Goal: Transaction & Acquisition: Purchase product/service

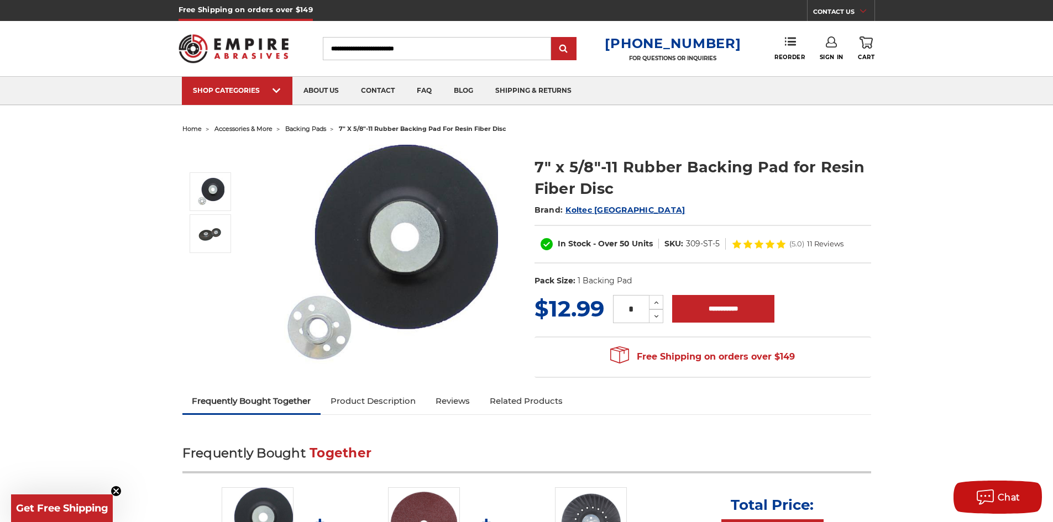
scroll to position [166, 0]
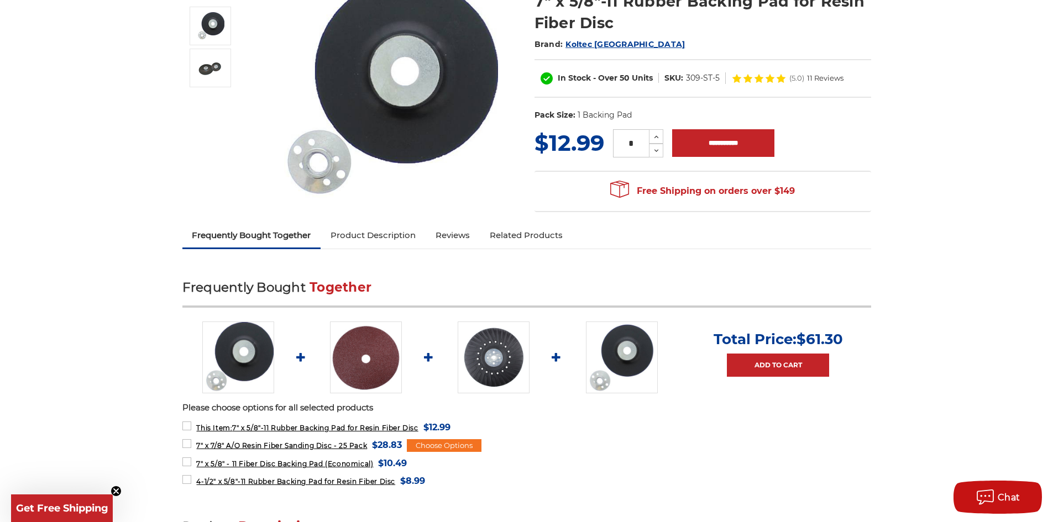
click at [493, 365] on img at bounding box center [494, 358] width 72 height 72
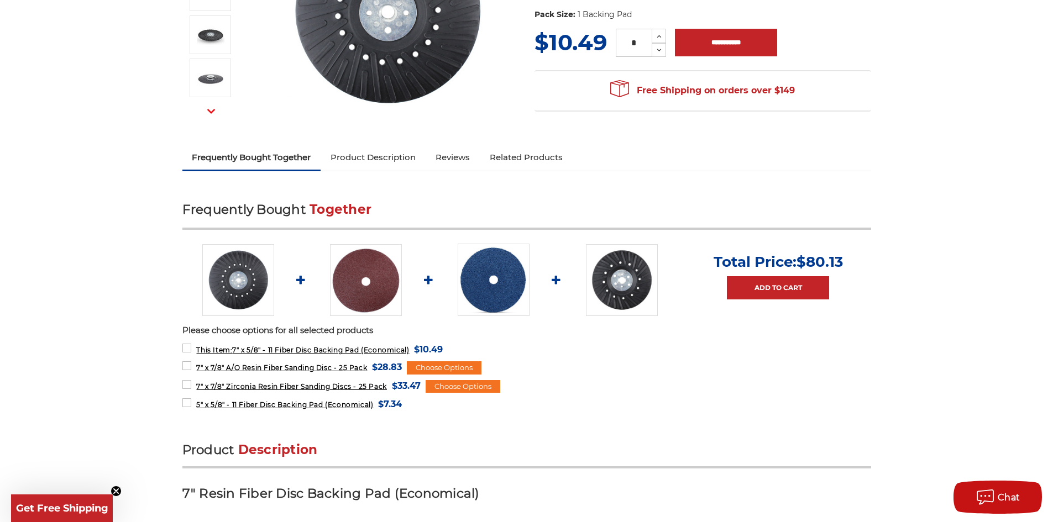
scroll to position [276, 0]
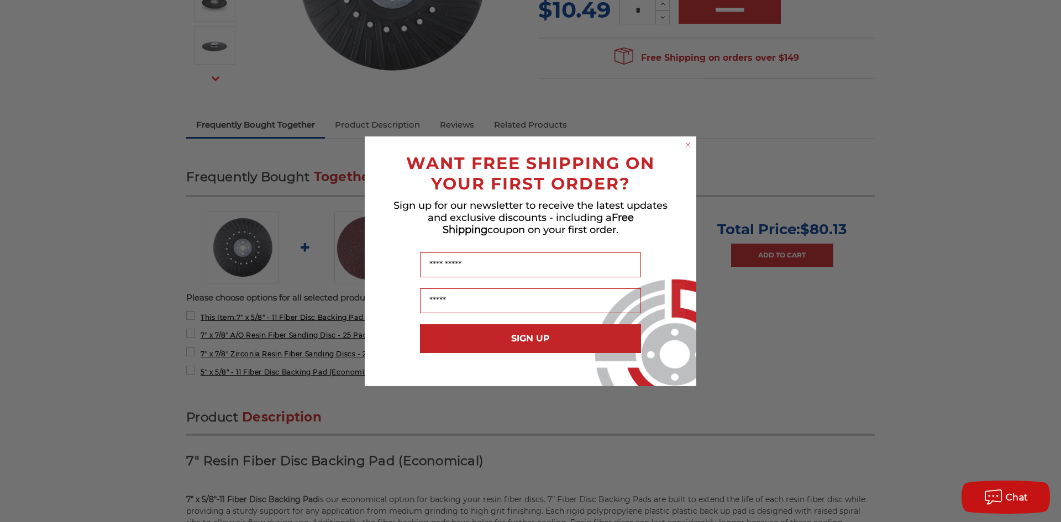
click at [686, 144] on circle "Close dialog" at bounding box center [688, 144] width 10 height 10
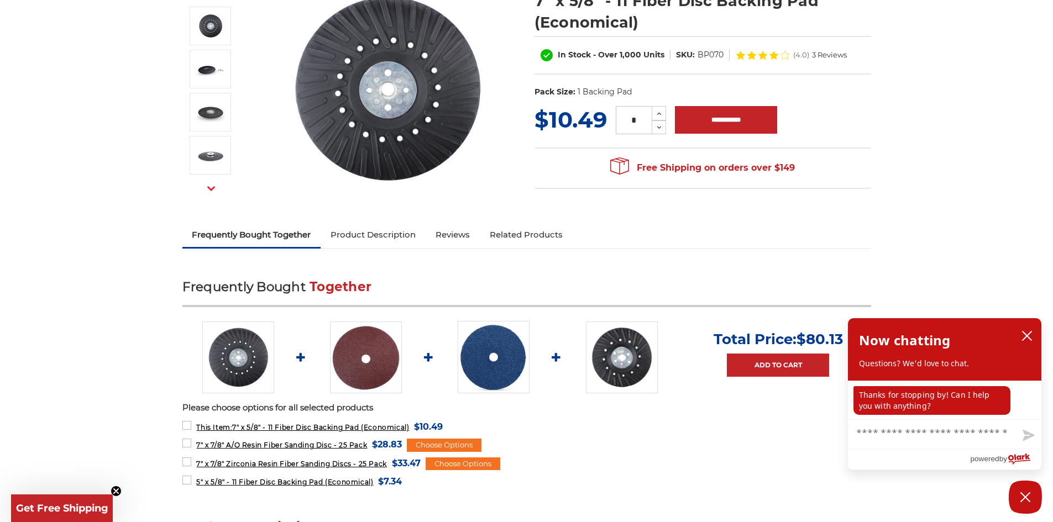
scroll to position [166, 0]
click at [1027, 342] on icon "close chatbox" at bounding box center [1026, 335] width 11 height 11
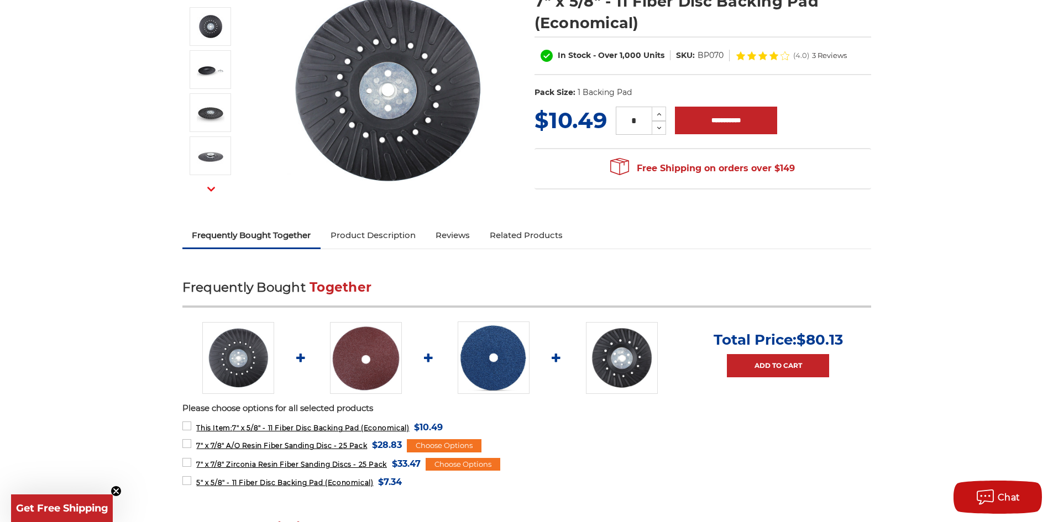
scroll to position [0, 0]
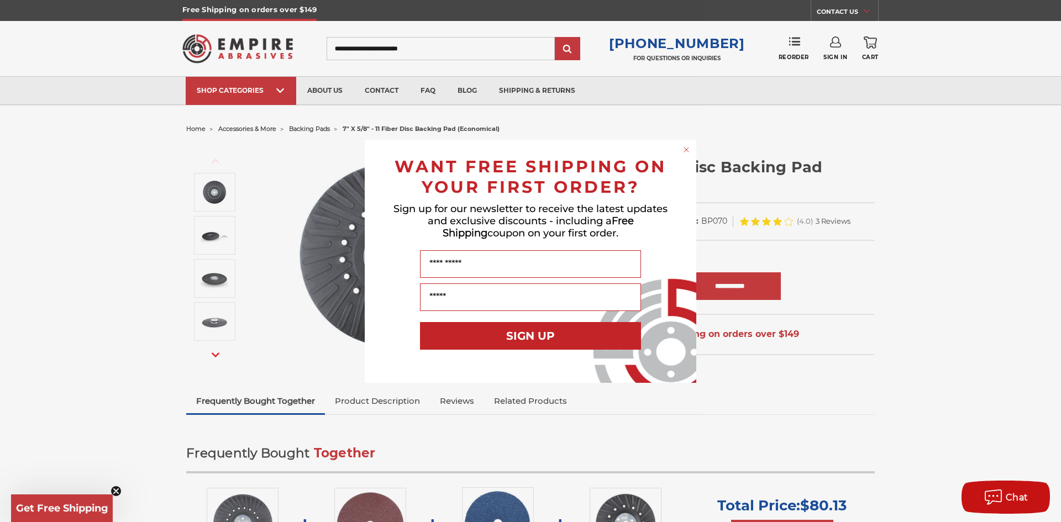
click at [686, 148] on circle "Close dialog" at bounding box center [686, 149] width 10 height 10
